Goal: Unclear

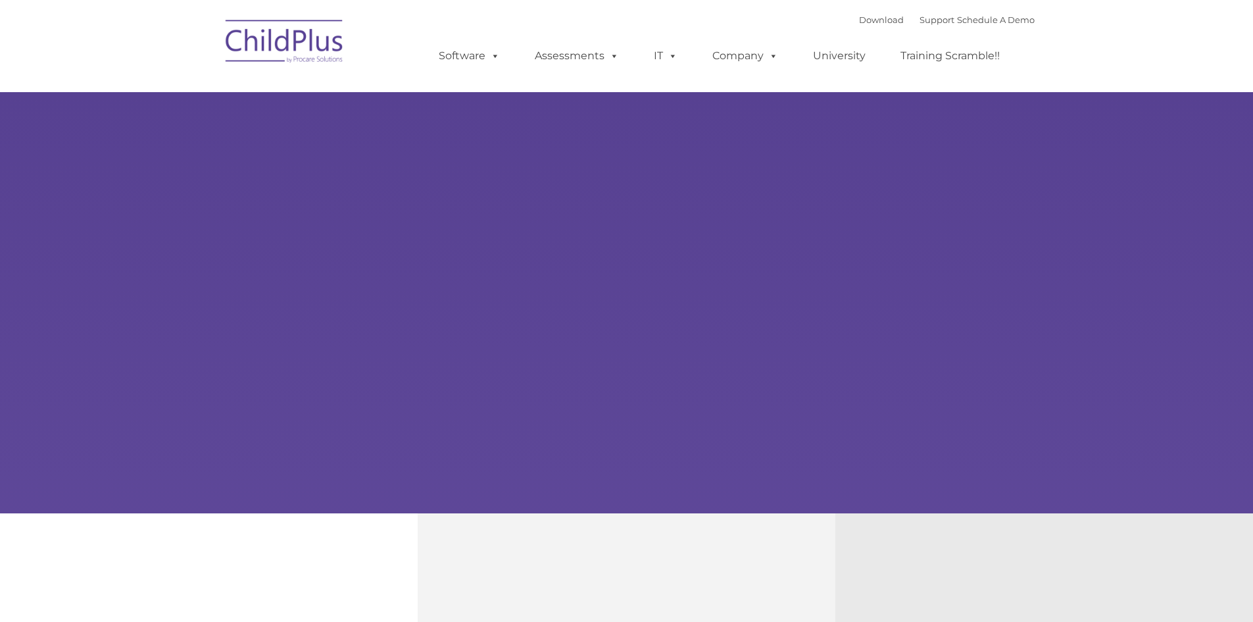
select select "MEDIUM"
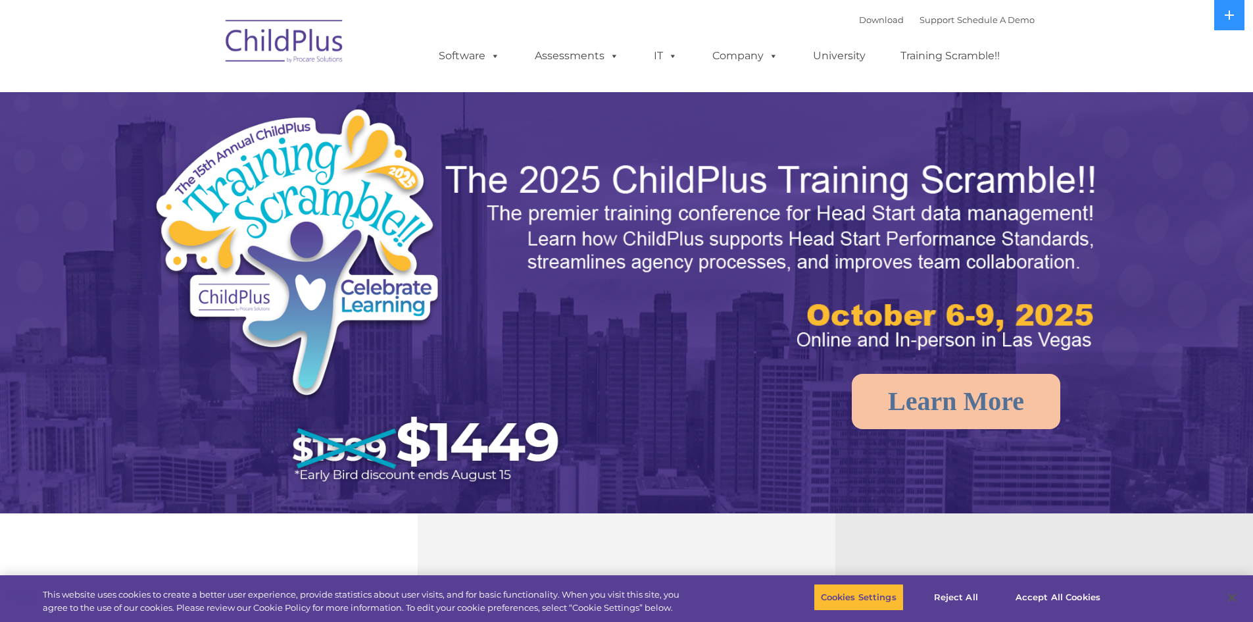
select select "MEDIUM"
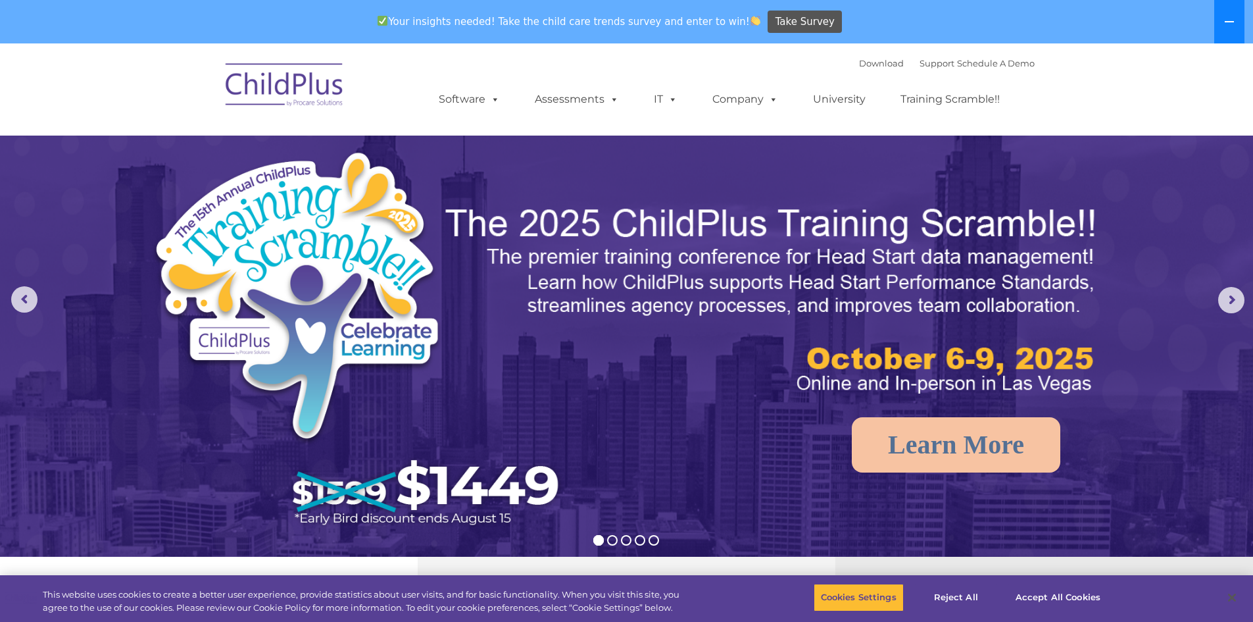
click at [1231, 20] on icon at bounding box center [1229, 21] width 11 height 11
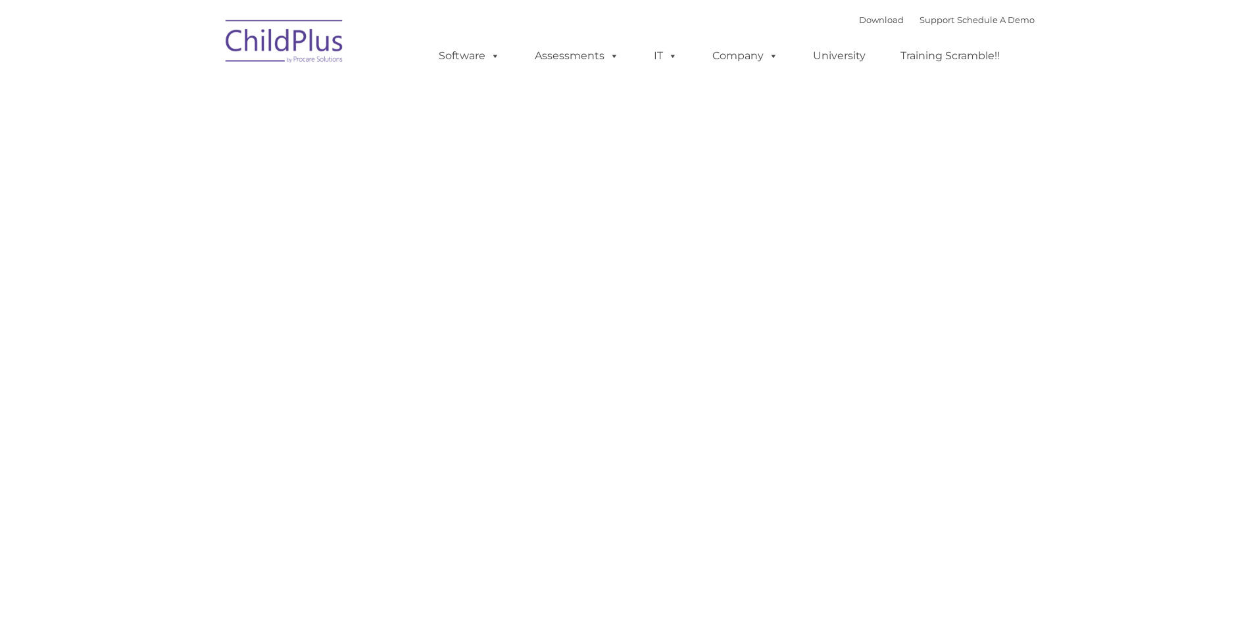
type input ""
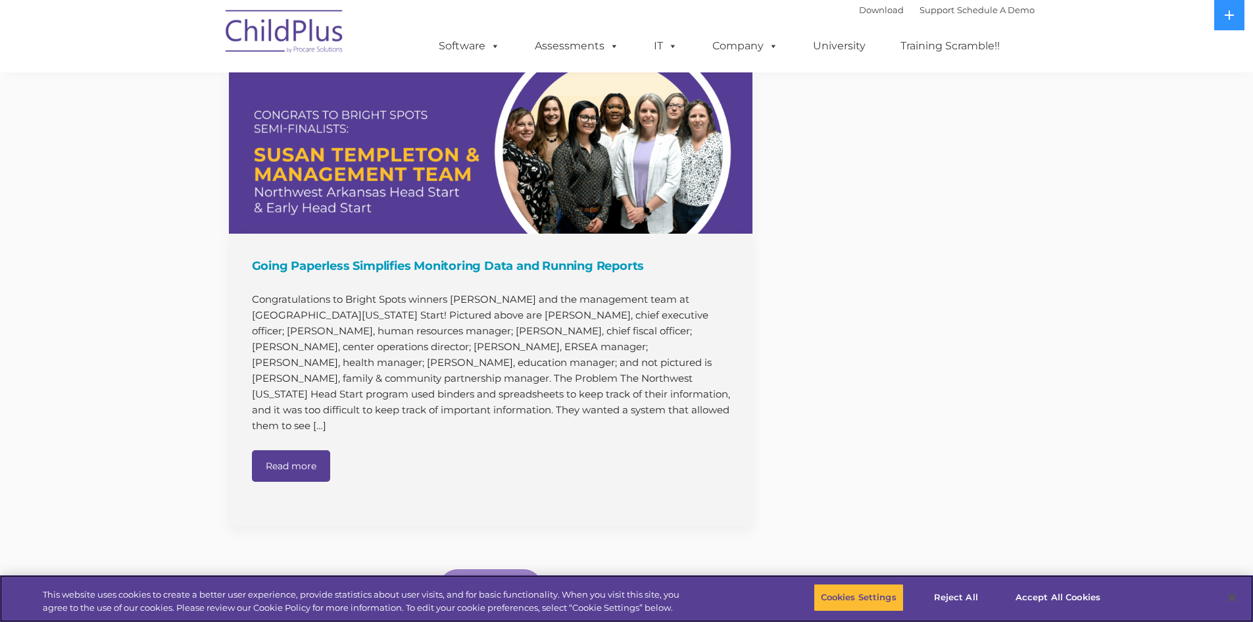
scroll to position [1344, 0]
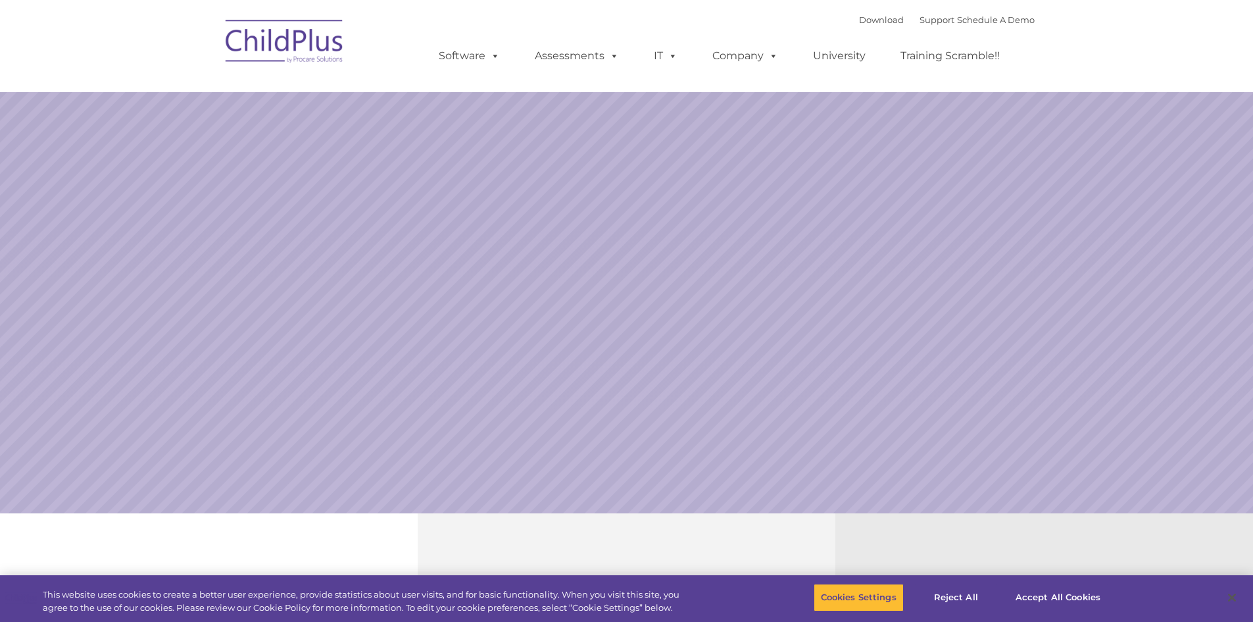
select select "MEDIUM"
